Goal: Book appointment/travel/reservation

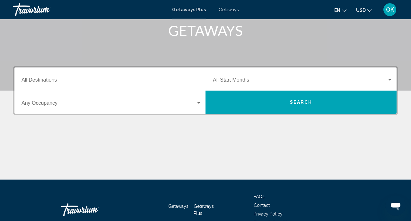
scroll to position [139, 0]
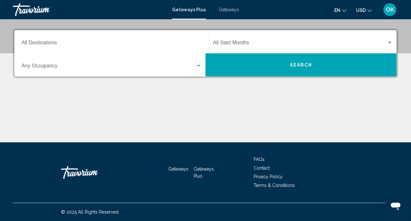
click at [120, 43] on input "Destination All Destinations" at bounding box center [111, 44] width 180 height 6
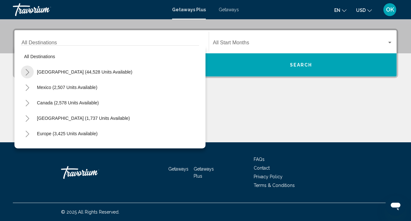
click at [27, 73] on icon "Toggle United States (44,528 units available)" at bounding box center [27, 72] width 5 height 6
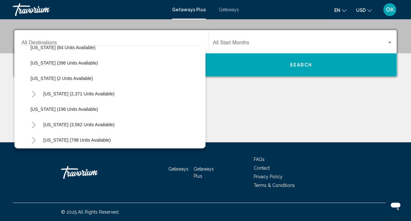
scroll to position [318, 0]
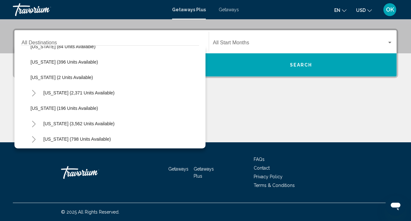
click at [33, 123] on icon "Toggle Nevada (3,562 units available)" at bounding box center [33, 124] width 5 height 6
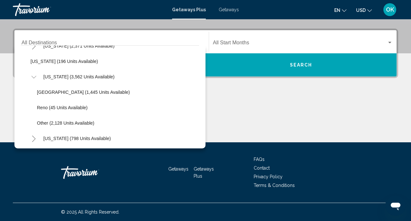
scroll to position [371, 0]
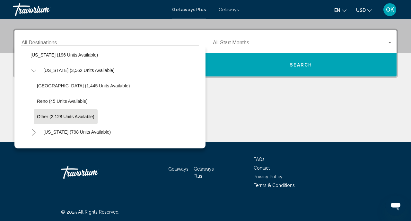
click at [54, 118] on span "Other (2,128 units available)" at bounding box center [65, 116] width 57 height 5
type input "**********"
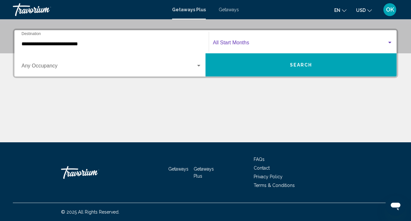
click at [247, 43] on span "Search widget" at bounding box center [300, 44] width 174 height 6
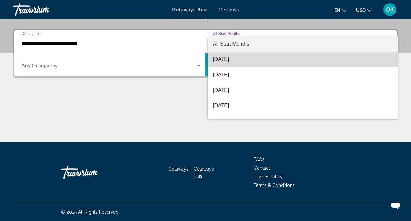
click at [235, 58] on span "[DATE]" at bounding box center [303, 59] width 180 height 15
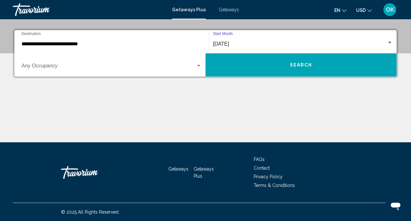
click at [198, 68] on div "Search widget" at bounding box center [199, 65] width 6 height 5
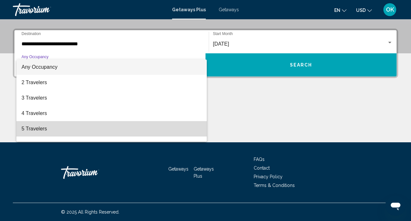
click at [58, 129] on span "5 Travelers" at bounding box center [111, 128] width 180 height 15
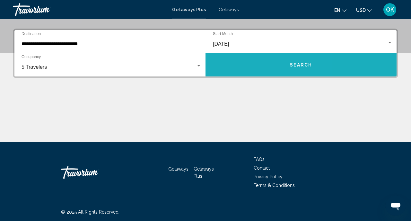
click at [283, 64] on button "Search" at bounding box center [300, 64] width 191 height 23
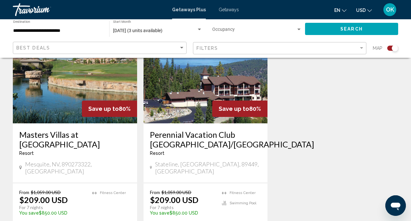
scroll to position [262, 0]
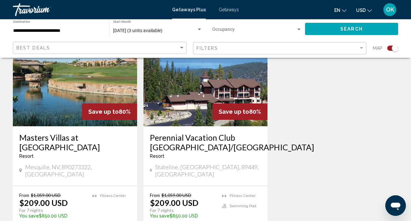
click at [210, 79] on img "Main content" at bounding box center [205, 74] width 124 height 103
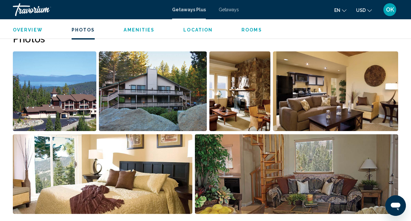
scroll to position [410, 0]
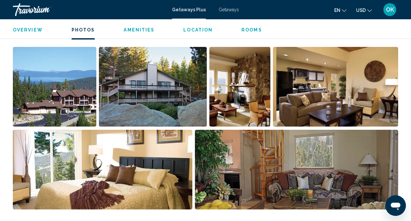
click at [56, 87] on img "Open full-screen image slider" at bounding box center [54, 87] width 83 height 80
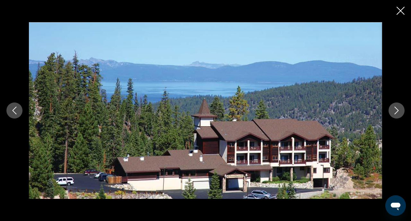
scroll to position [538, 0]
click at [394, 112] on icon "Next image" at bounding box center [396, 111] width 8 height 8
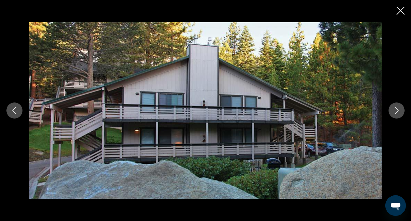
click at [394, 113] on icon "Next image" at bounding box center [396, 111] width 8 height 8
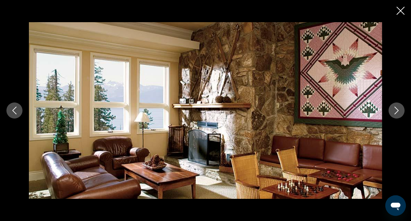
click at [394, 113] on icon "Next image" at bounding box center [396, 111] width 8 height 8
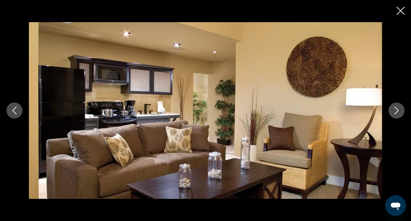
click at [394, 113] on icon "Next image" at bounding box center [396, 111] width 8 height 8
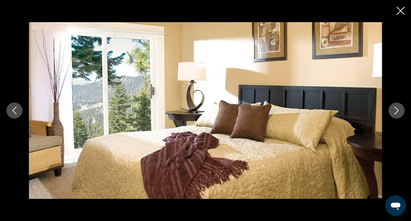
click at [394, 113] on icon "Next image" at bounding box center [396, 111] width 8 height 8
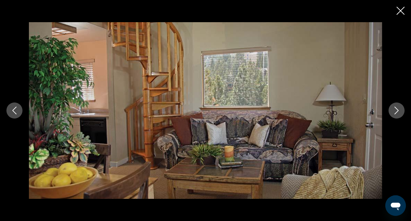
click at [394, 113] on icon "Next image" at bounding box center [396, 111] width 8 height 8
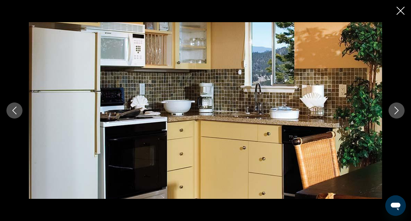
click at [394, 113] on icon "Next image" at bounding box center [396, 111] width 8 height 8
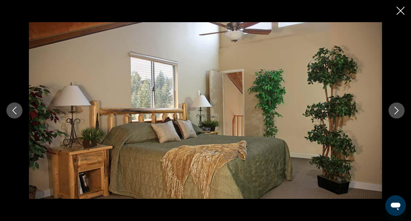
click at [394, 113] on icon "Next image" at bounding box center [396, 111] width 8 height 8
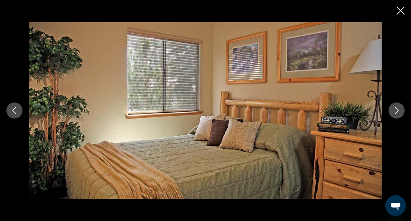
click at [394, 113] on icon "Next image" at bounding box center [396, 111] width 8 height 8
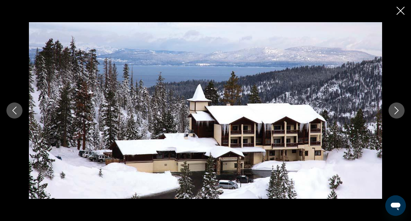
click at [394, 113] on icon "Next image" at bounding box center [396, 111] width 8 height 8
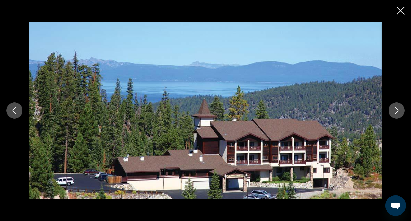
click at [394, 113] on icon "Next image" at bounding box center [396, 111] width 8 height 8
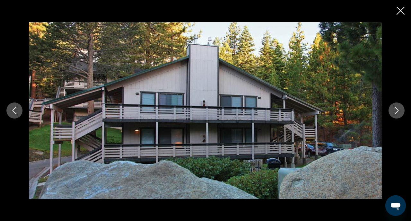
click at [399, 12] on icon "Close slideshow" at bounding box center [400, 11] width 8 height 8
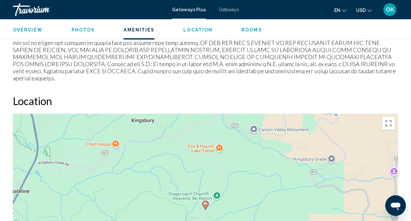
scroll to position [884, 0]
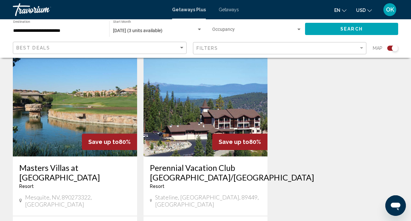
scroll to position [232, 0]
click at [62, 90] on img "Main content" at bounding box center [75, 104] width 124 height 103
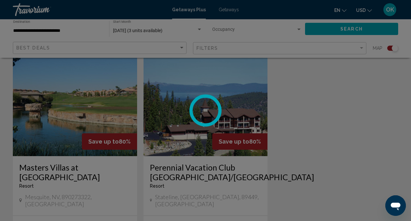
scroll to position [61, 0]
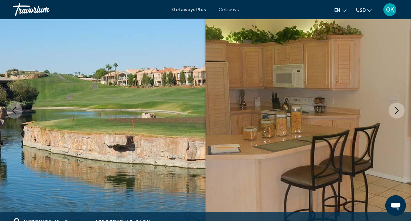
click at [395, 112] on icon "Next image" at bounding box center [396, 111] width 8 height 8
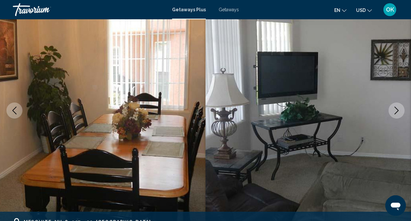
click at [395, 112] on icon "Next image" at bounding box center [396, 111] width 8 height 8
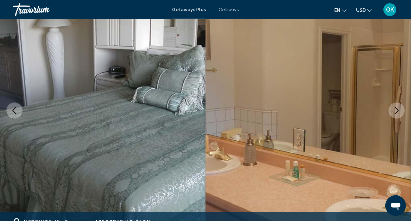
click at [395, 112] on icon "Next image" at bounding box center [396, 111] width 8 height 8
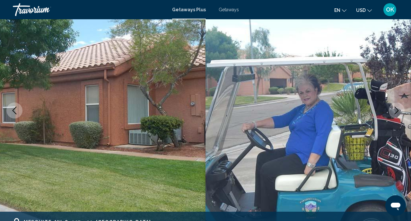
click at [395, 112] on icon "Next image" at bounding box center [396, 111] width 8 height 8
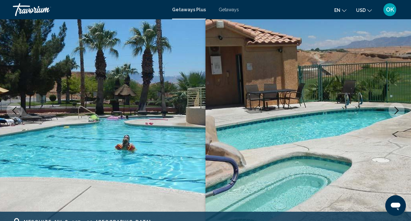
click at [395, 112] on icon "Next image" at bounding box center [396, 111] width 8 height 8
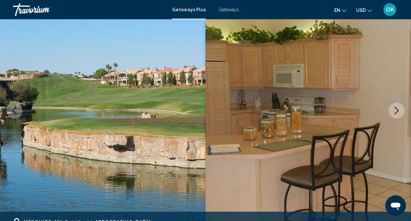
click at [395, 112] on icon "Next image" at bounding box center [396, 111] width 8 height 8
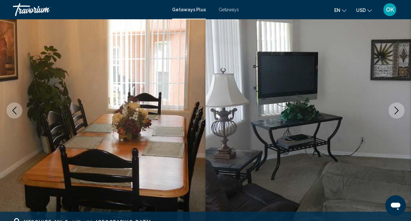
click at [395, 112] on icon "Next image" at bounding box center [396, 111] width 8 height 8
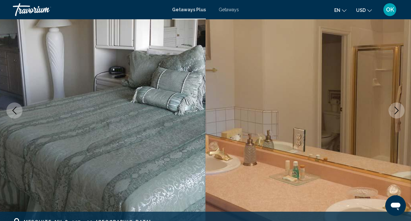
click at [395, 112] on icon "Next image" at bounding box center [396, 111] width 8 height 8
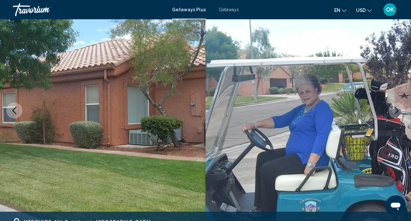
click at [235, 10] on span "Getaways" at bounding box center [228, 9] width 20 height 5
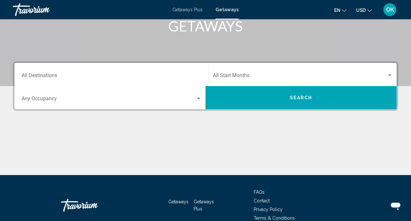
scroll to position [110, 0]
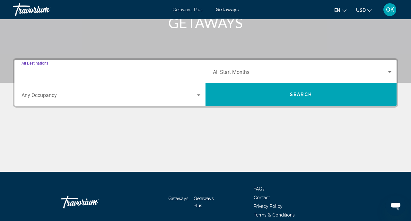
click at [63, 72] on input "Destination All Destinations" at bounding box center [111, 74] width 180 height 6
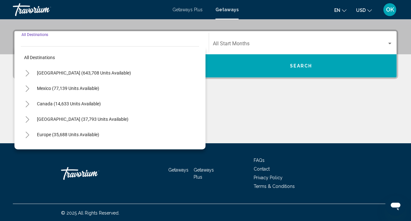
scroll to position [139, 0]
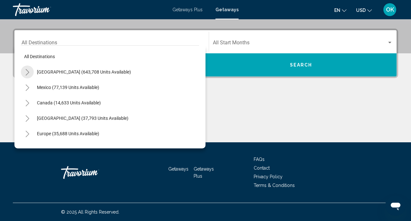
click at [28, 72] on icon "Toggle United States (643,708 units available)" at bounding box center [27, 72] width 5 height 6
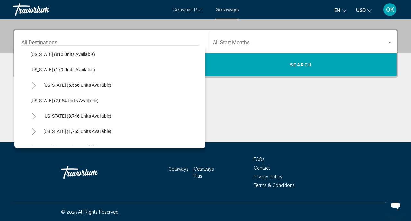
scroll to position [355, 0]
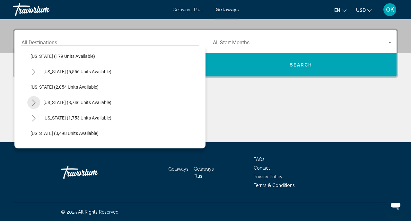
click at [31, 102] on icon "Toggle Nevada (8,746 units available)" at bounding box center [33, 102] width 5 height 6
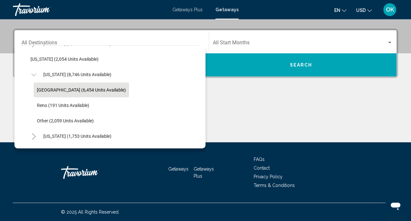
scroll to position [383, 0]
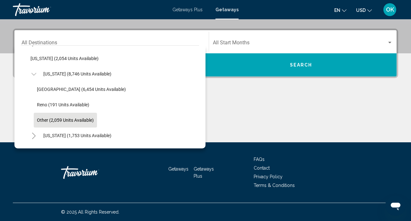
click at [55, 115] on button "Other (2,059 units available)" at bounding box center [65, 120] width 63 height 15
type input "**********"
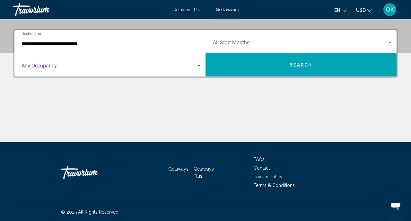
click at [127, 67] on span "Search widget" at bounding box center [108, 67] width 174 height 6
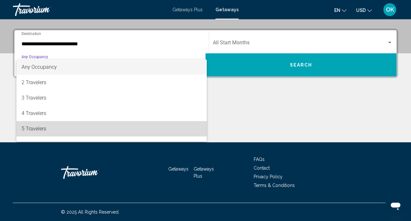
click at [48, 129] on span "5 Travelers" at bounding box center [111, 128] width 180 height 15
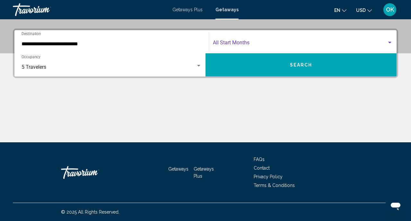
click at [262, 43] on span "Search widget" at bounding box center [300, 44] width 174 height 6
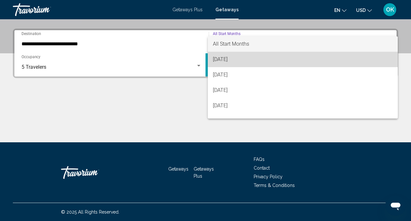
click at [237, 62] on span "[DATE]" at bounding box center [303, 59] width 180 height 15
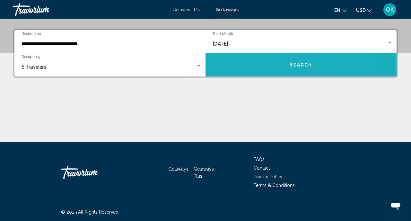
click at [262, 63] on button "Search" at bounding box center [300, 64] width 191 height 23
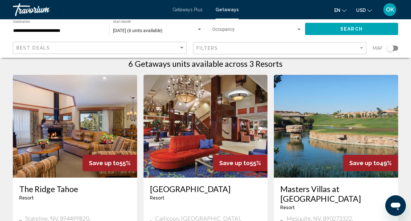
scroll to position [10, 0]
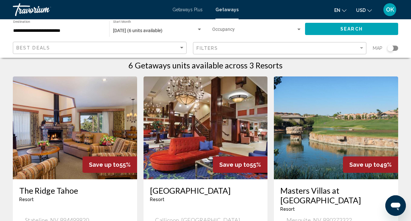
click at [59, 133] on img "Main content" at bounding box center [75, 127] width 124 height 103
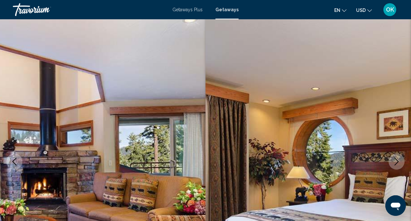
scroll to position [61, 0]
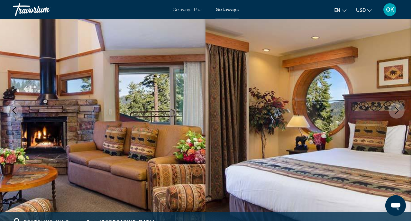
click at [393, 109] on icon "Next image" at bounding box center [396, 111] width 8 height 8
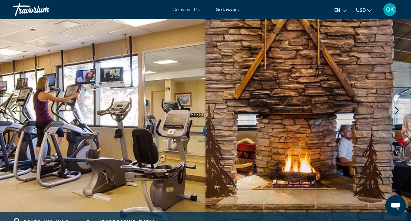
click at [392, 109] on button "Next image" at bounding box center [396, 110] width 16 height 16
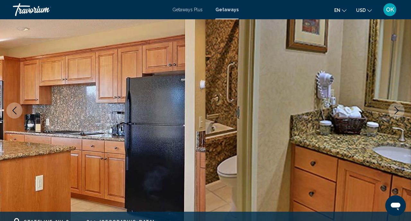
click at [392, 109] on button "Next image" at bounding box center [396, 110] width 16 height 16
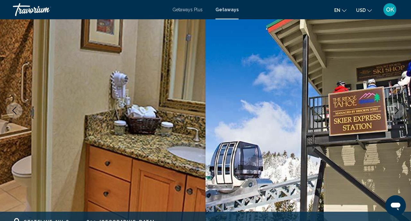
click at [392, 110] on button "Next image" at bounding box center [396, 110] width 16 height 16
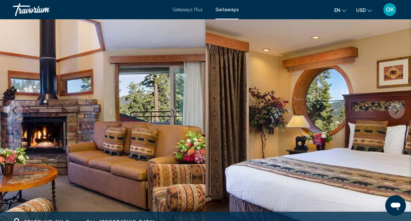
click at [397, 109] on icon "Next image" at bounding box center [396, 111] width 8 height 8
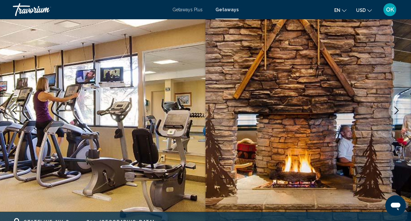
click at [397, 109] on icon "Next image" at bounding box center [396, 111] width 8 height 8
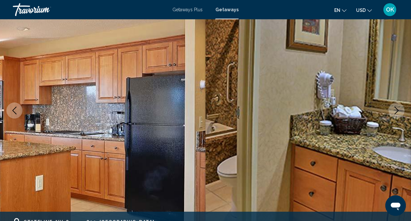
click at [397, 109] on icon "Next image" at bounding box center [396, 111] width 8 height 8
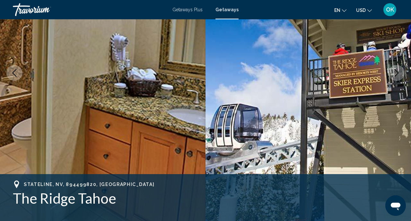
scroll to position [94, 0]
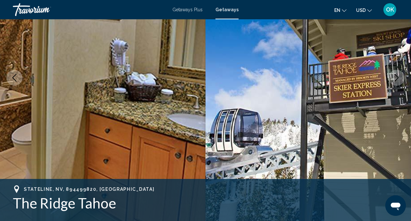
click at [374, 125] on img "Main content" at bounding box center [307, 77] width 205 height 305
